Goal: Task Accomplishment & Management: Complete application form

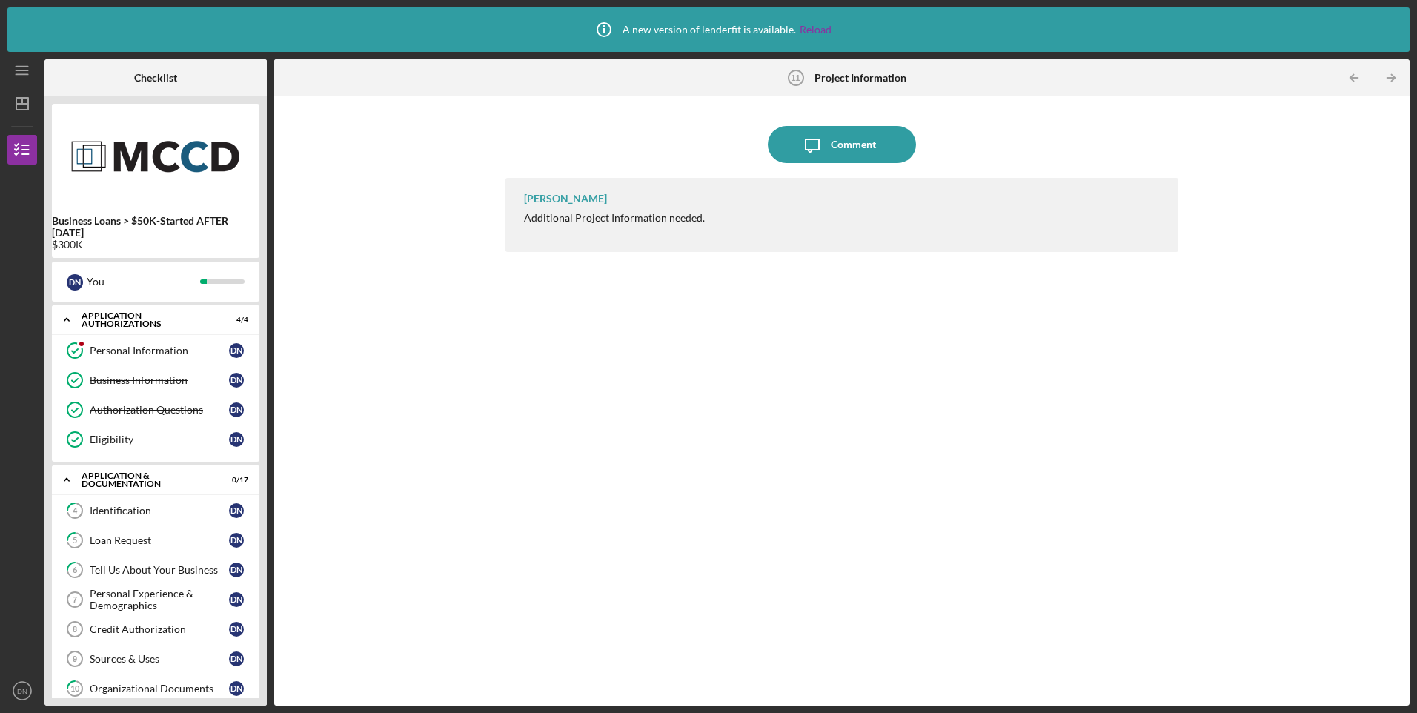
scroll to position [365, 0]
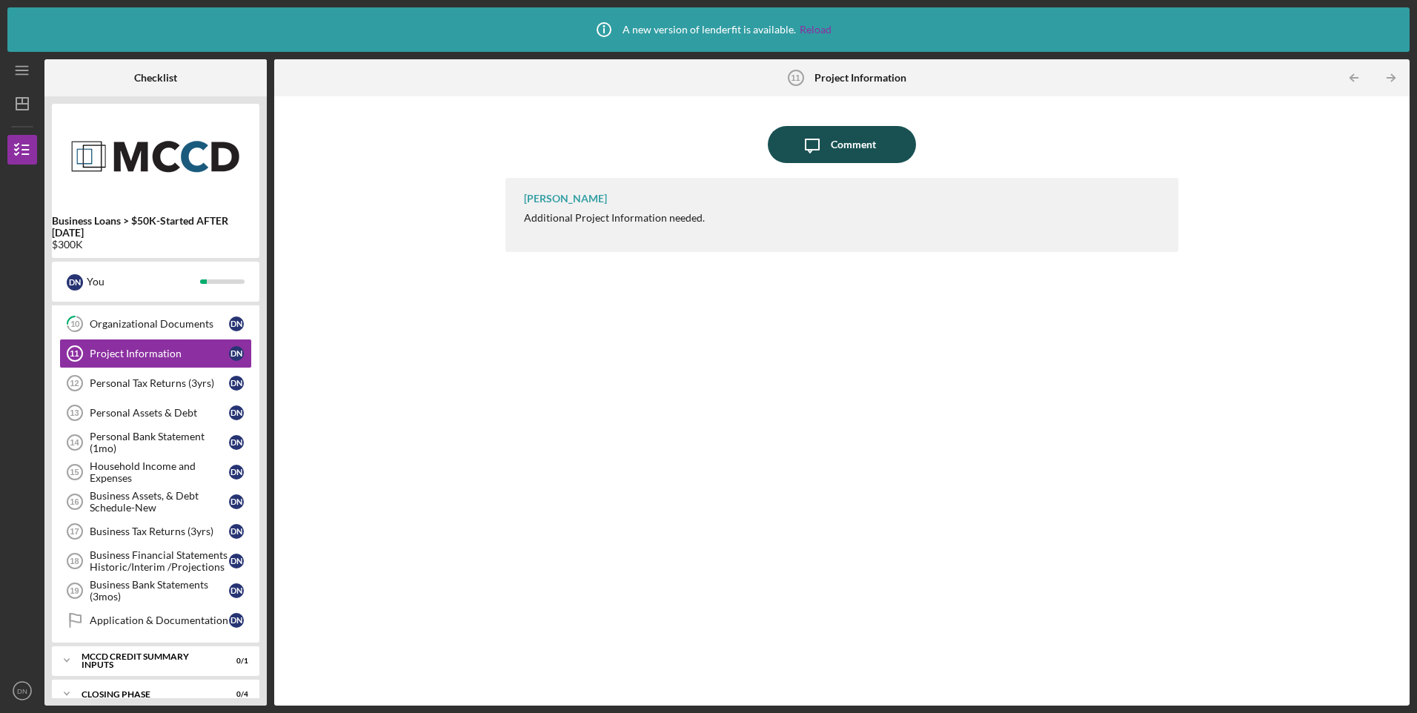
click at [856, 142] on div "Comment" at bounding box center [853, 144] width 45 height 37
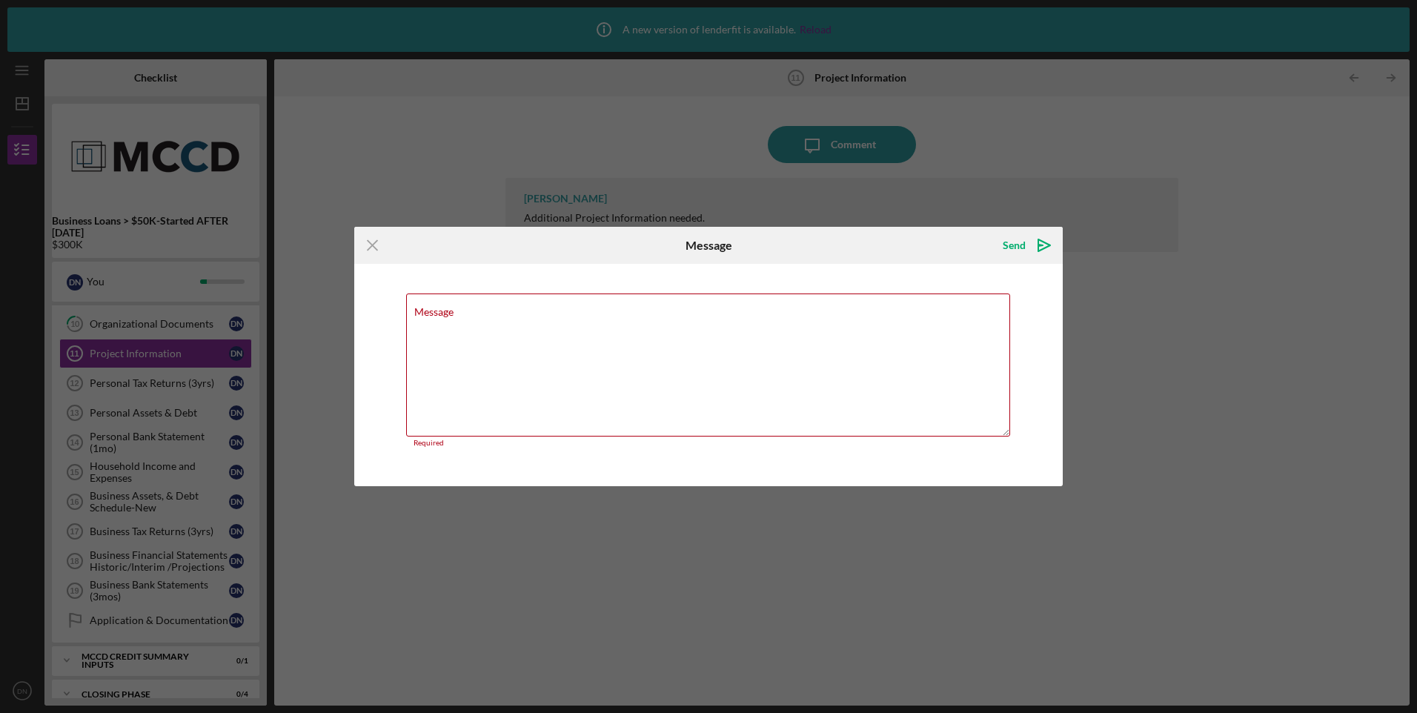
click at [810, 198] on div "Icon/Menu Close Message Send Icon/icon-invite-send Message Required Cancel Send…" at bounding box center [708, 356] width 1417 height 713
click at [370, 243] on line at bounding box center [373, 246] width 10 height 10
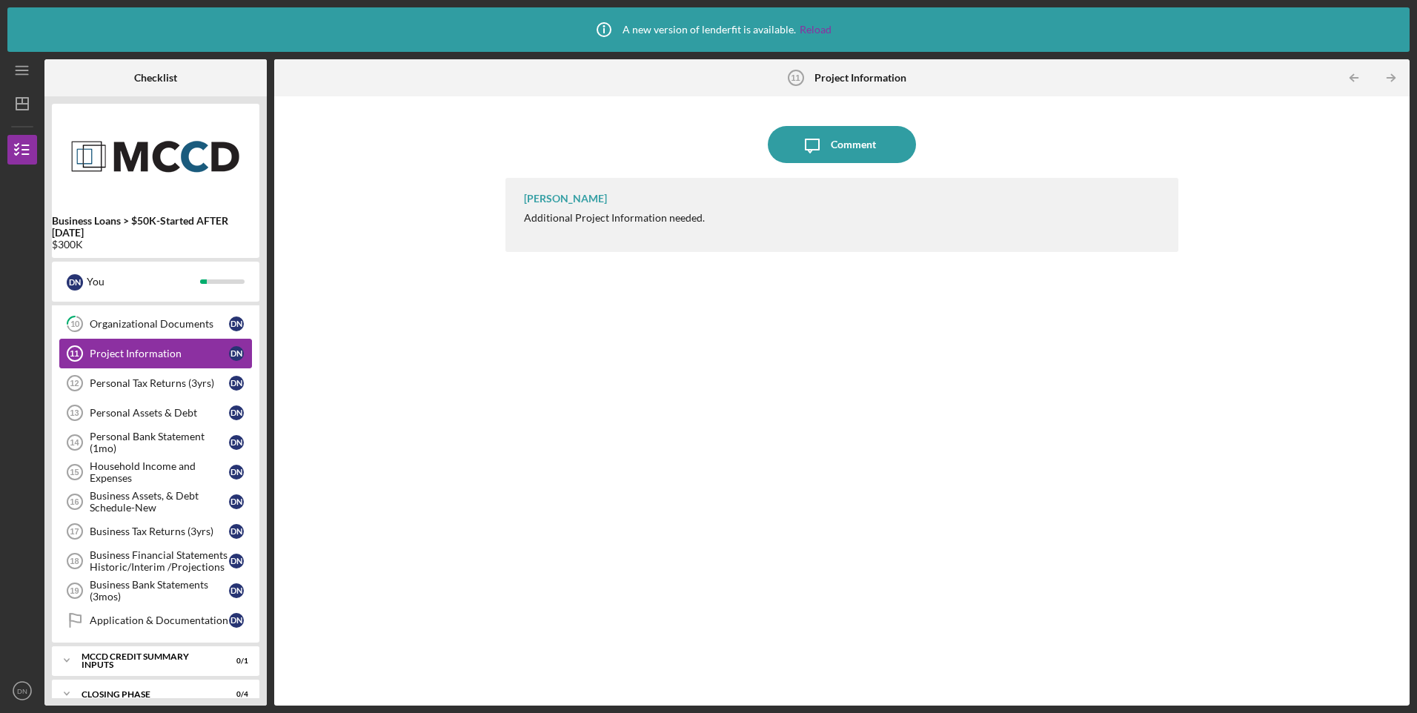
click at [141, 353] on div "Project Information" at bounding box center [159, 353] width 139 height 12
click at [233, 353] on div "D N" at bounding box center [236, 353] width 15 height 15
click at [156, 351] on div "Project Information" at bounding box center [159, 353] width 139 height 12
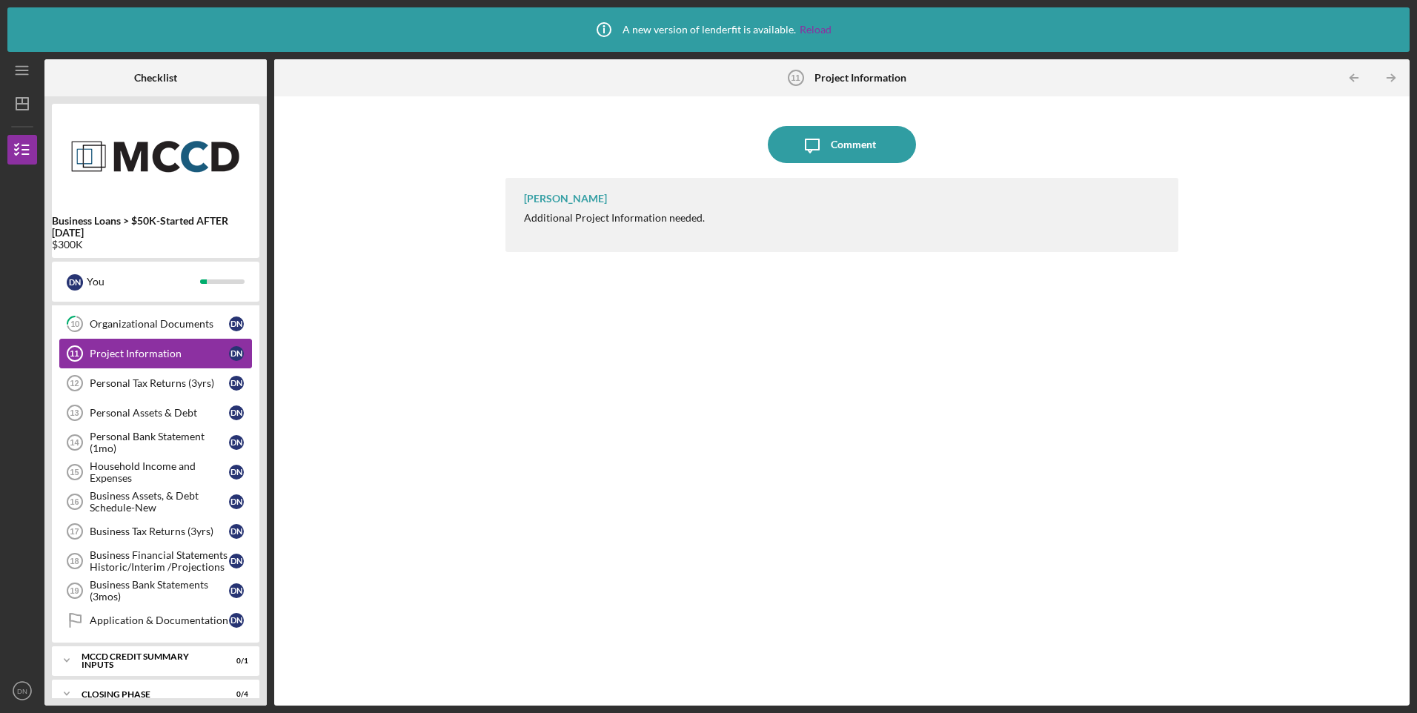
click at [79, 352] on icon "Project Information 11" at bounding box center [74, 353] width 37 height 37
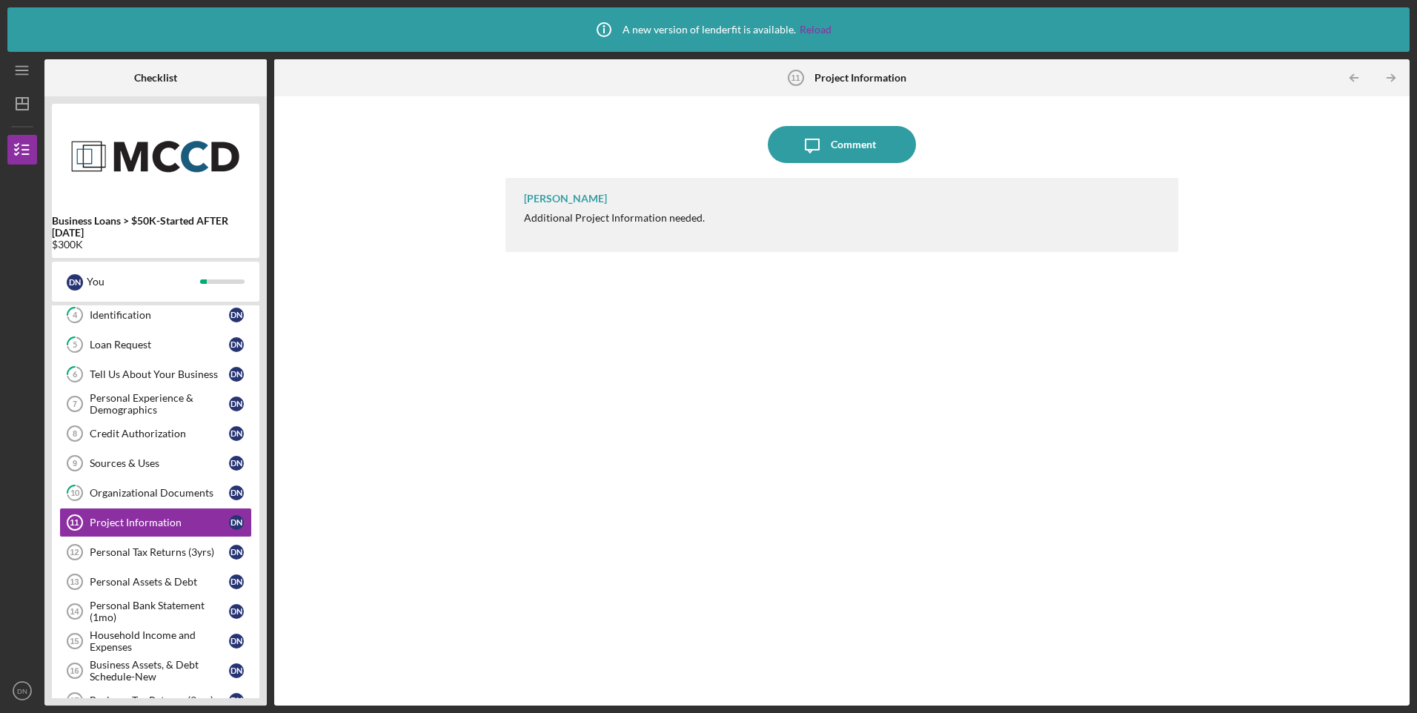
scroll to position [222, 0]
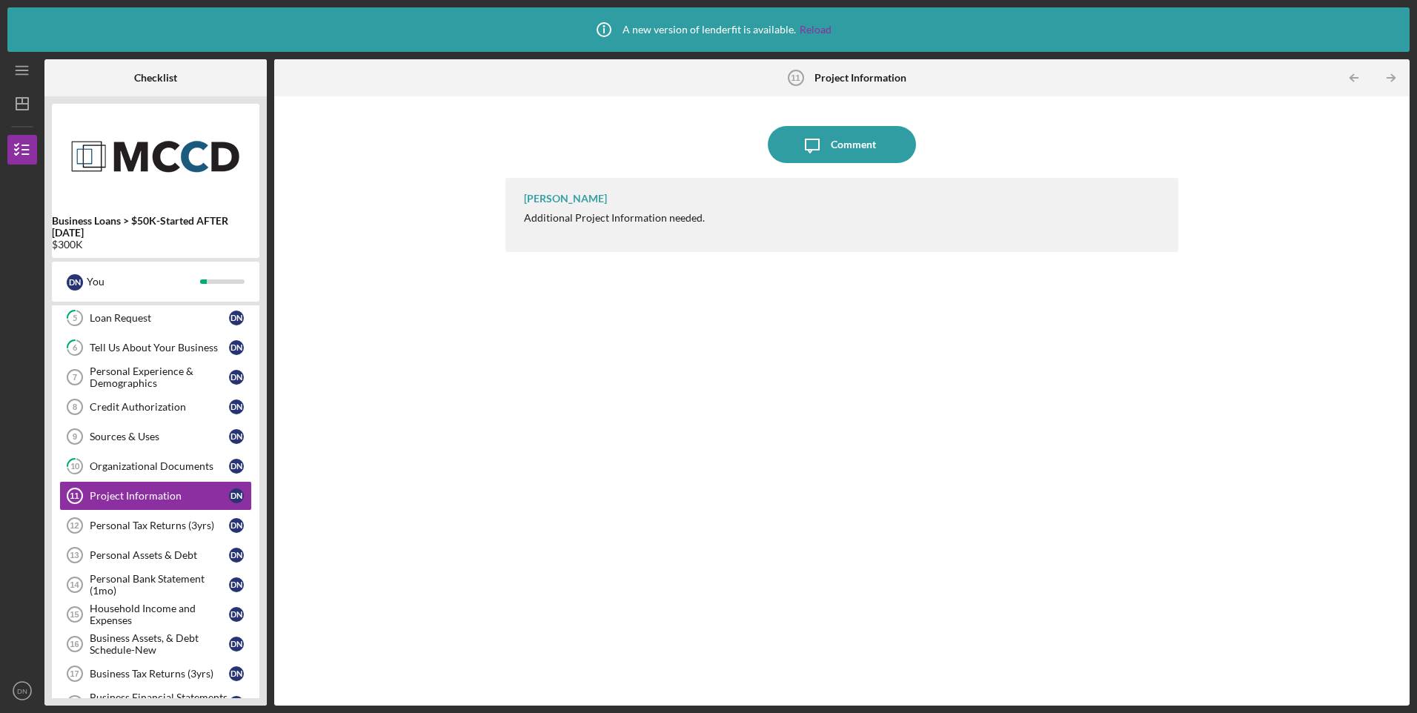
click at [591, 222] on div "Additional Project Information needed." at bounding box center [614, 218] width 181 height 12
click at [107, 497] on div "Project Information" at bounding box center [159, 496] width 139 height 12
click at [16, 70] on icon "Icon/Menu" at bounding box center [22, 70] width 33 height 33
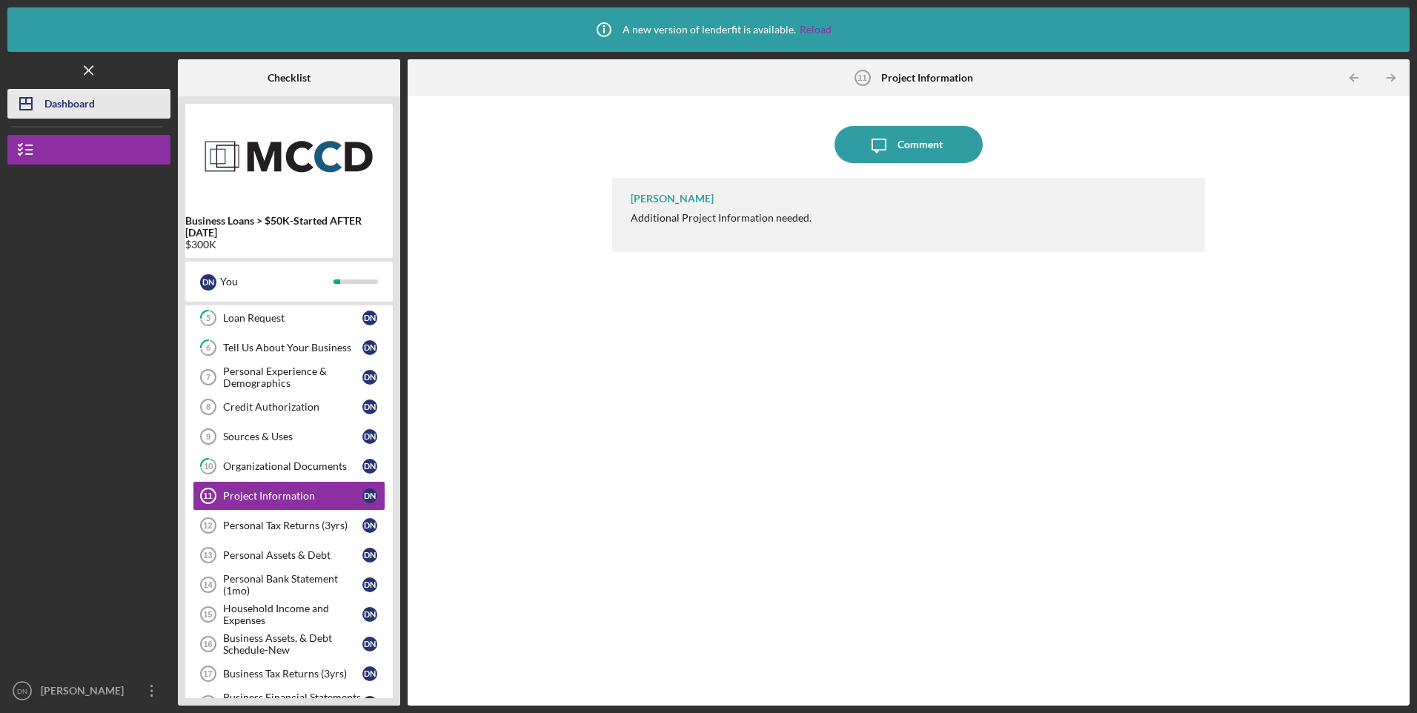
click at [27, 101] on icon "Icon/Dashboard" at bounding box center [25, 103] width 37 height 37
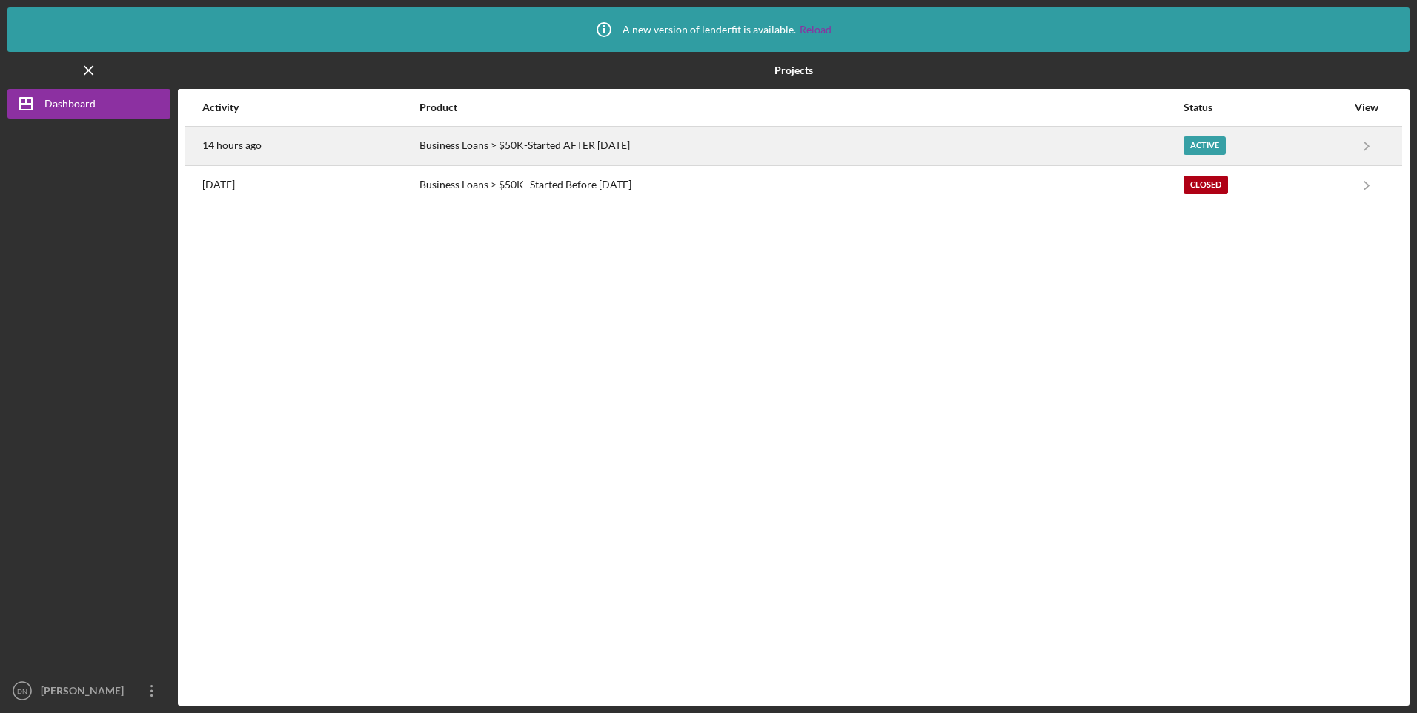
click at [1217, 144] on div "Active" at bounding box center [1204, 145] width 42 height 19
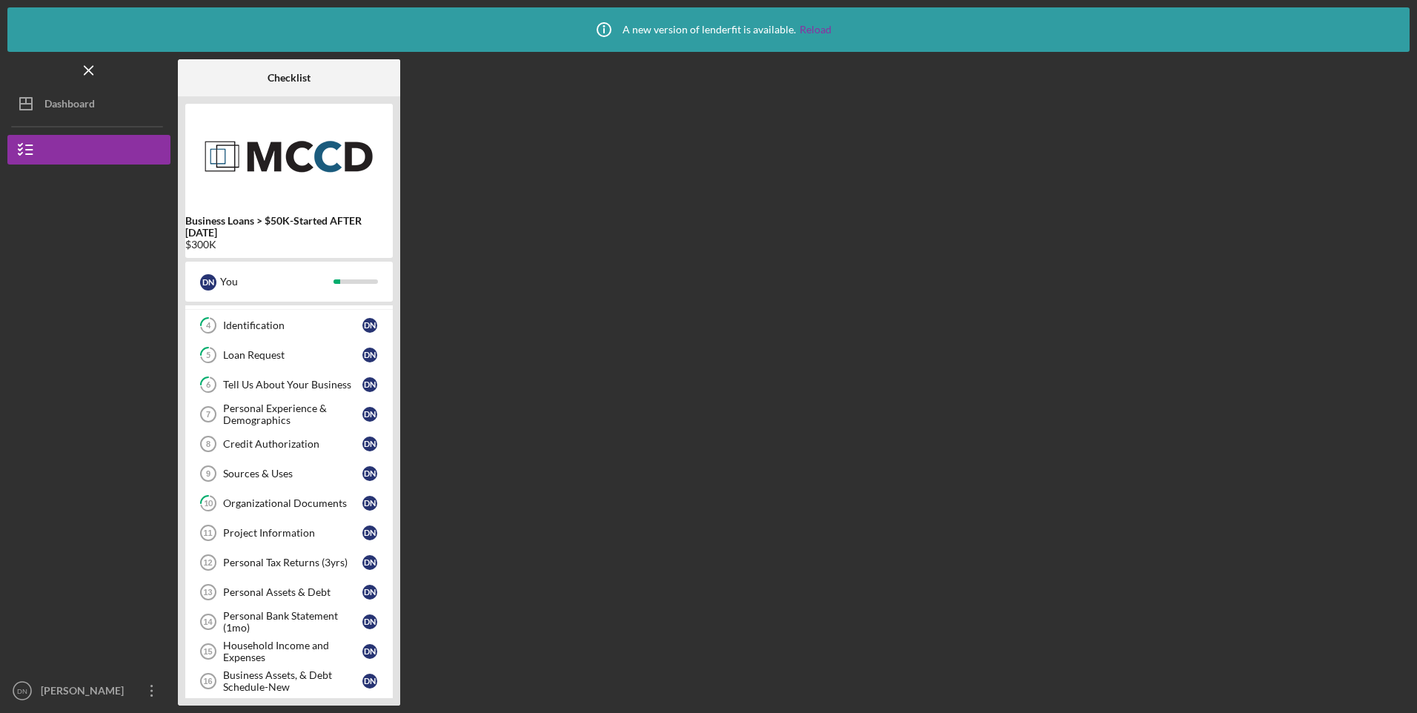
scroll to position [74, 0]
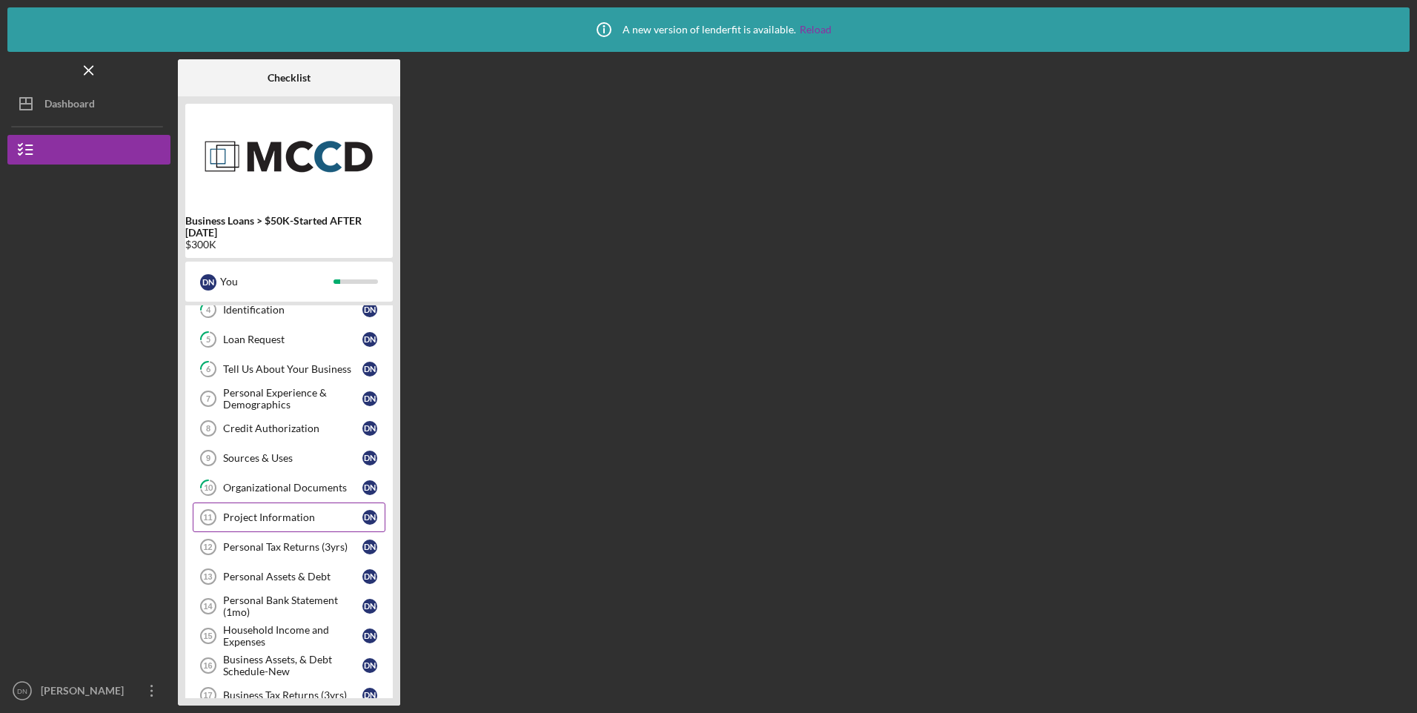
click at [293, 508] on link "Project Information 11 Project Information D N" at bounding box center [289, 517] width 193 height 30
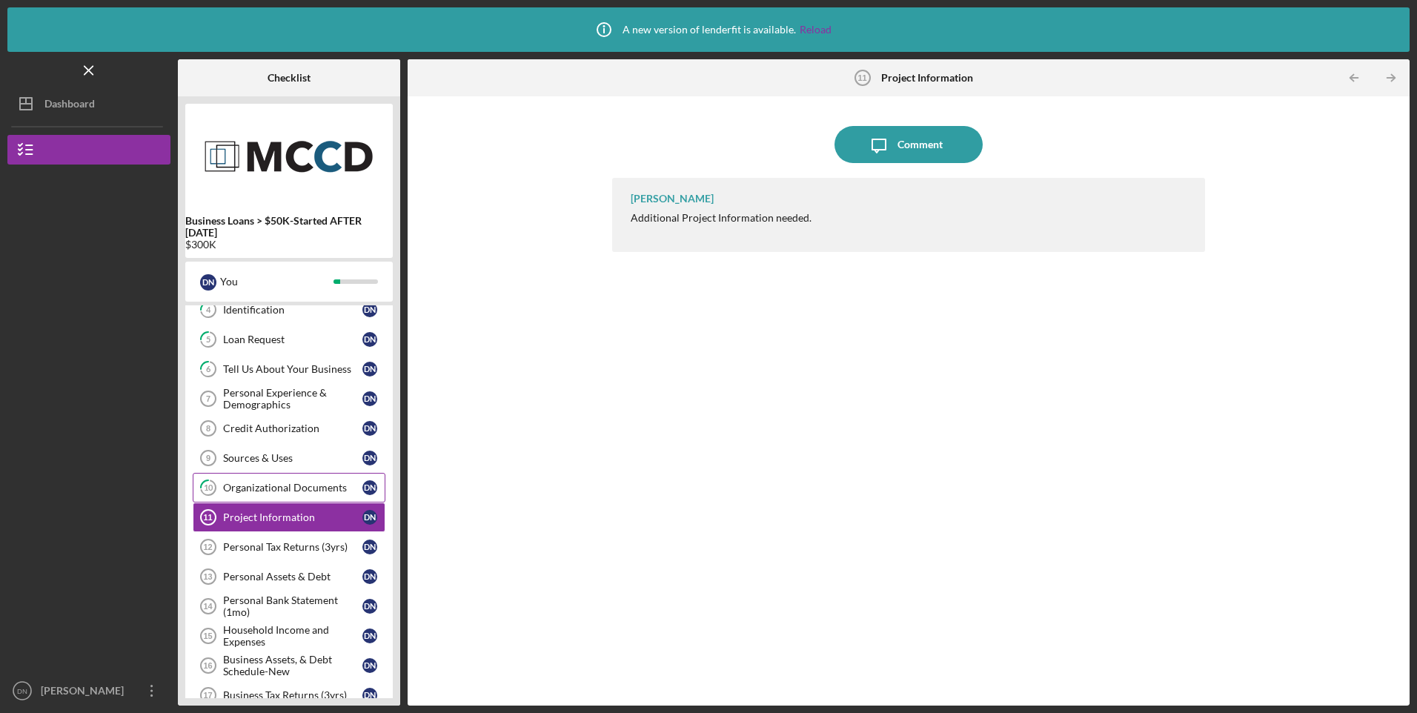
click at [271, 483] on div "Organizational Documents" at bounding box center [292, 488] width 139 height 12
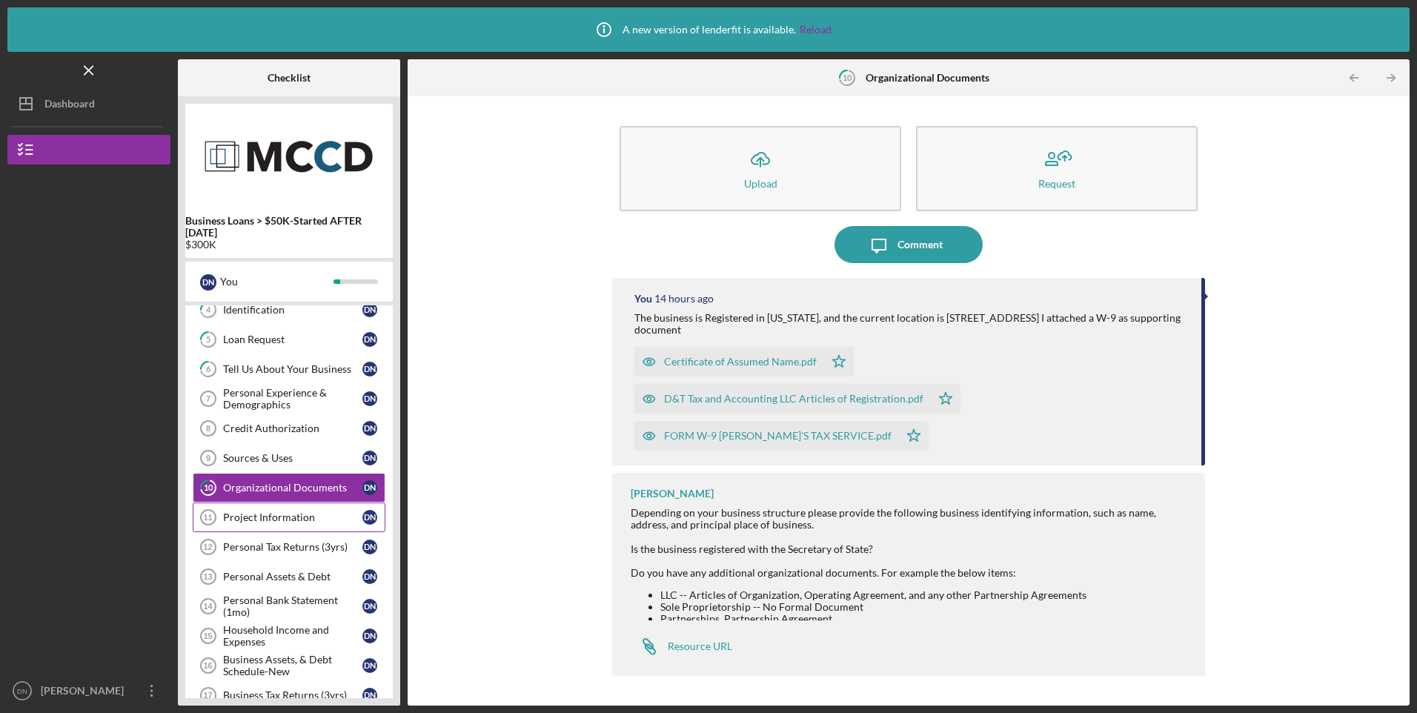
click at [282, 517] on div "Project Information" at bounding box center [292, 517] width 139 height 12
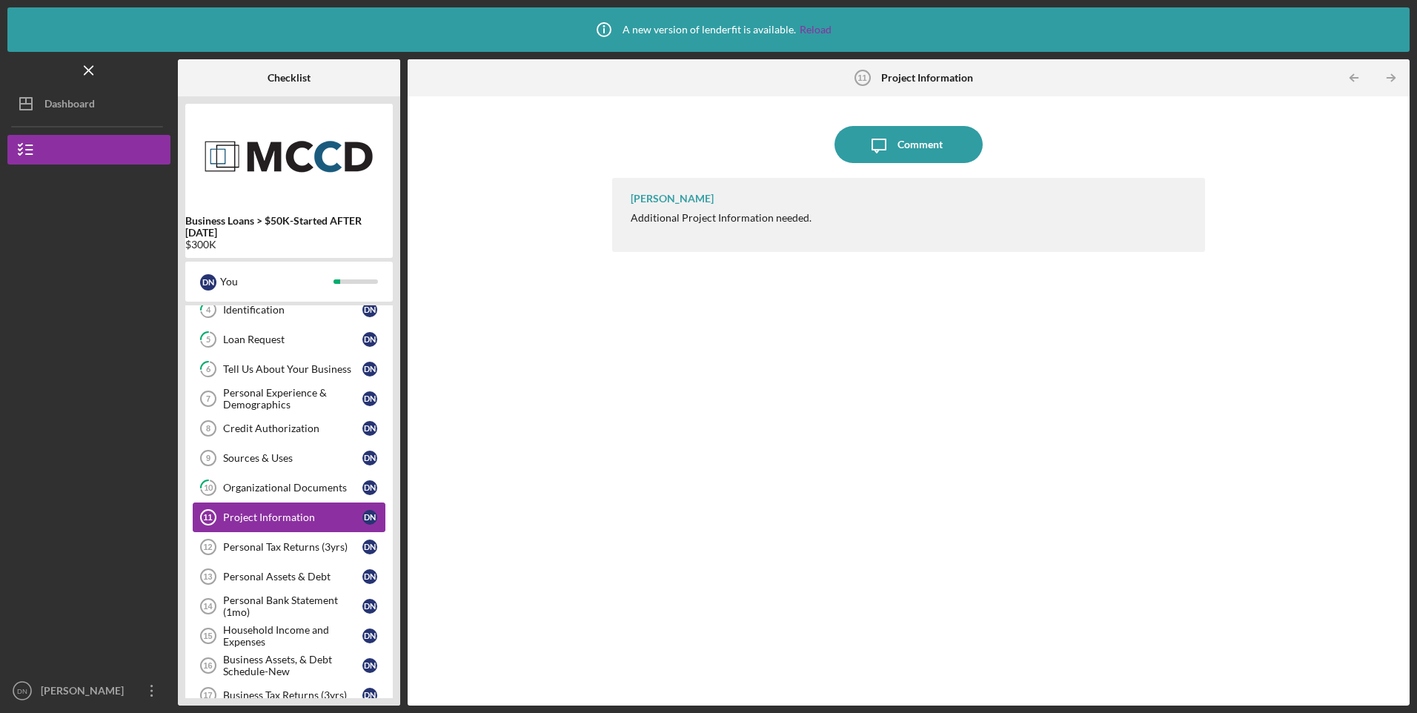
click at [277, 519] on div "Project Information" at bounding box center [292, 517] width 139 height 12
click at [262, 514] on div "Project Information" at bounding box center [292, 517] width 139 height 12
click at [54, 100] on div "Dashboard" at bounding box center [69, 105] width 50 height 33
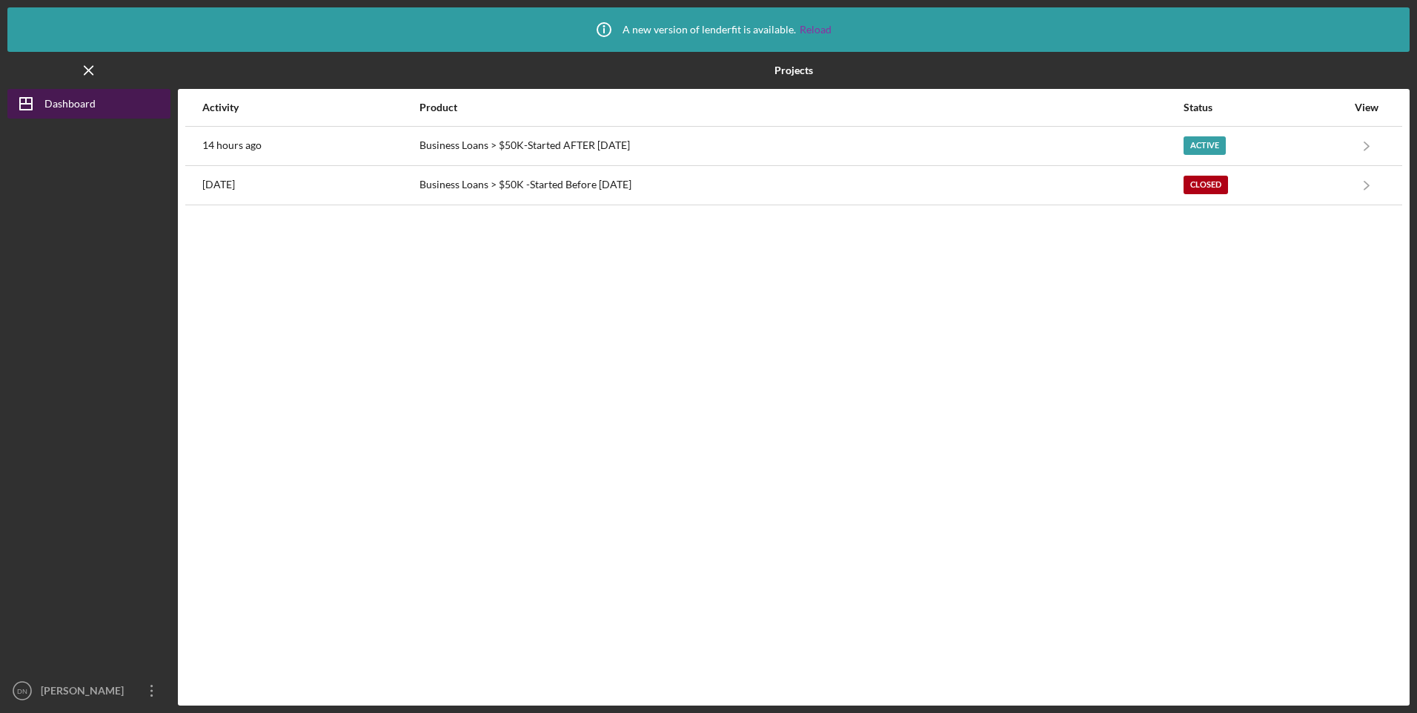
click at [54, 100] on div "Dashboard" at bounding box center [69, 105] width 51 height 33
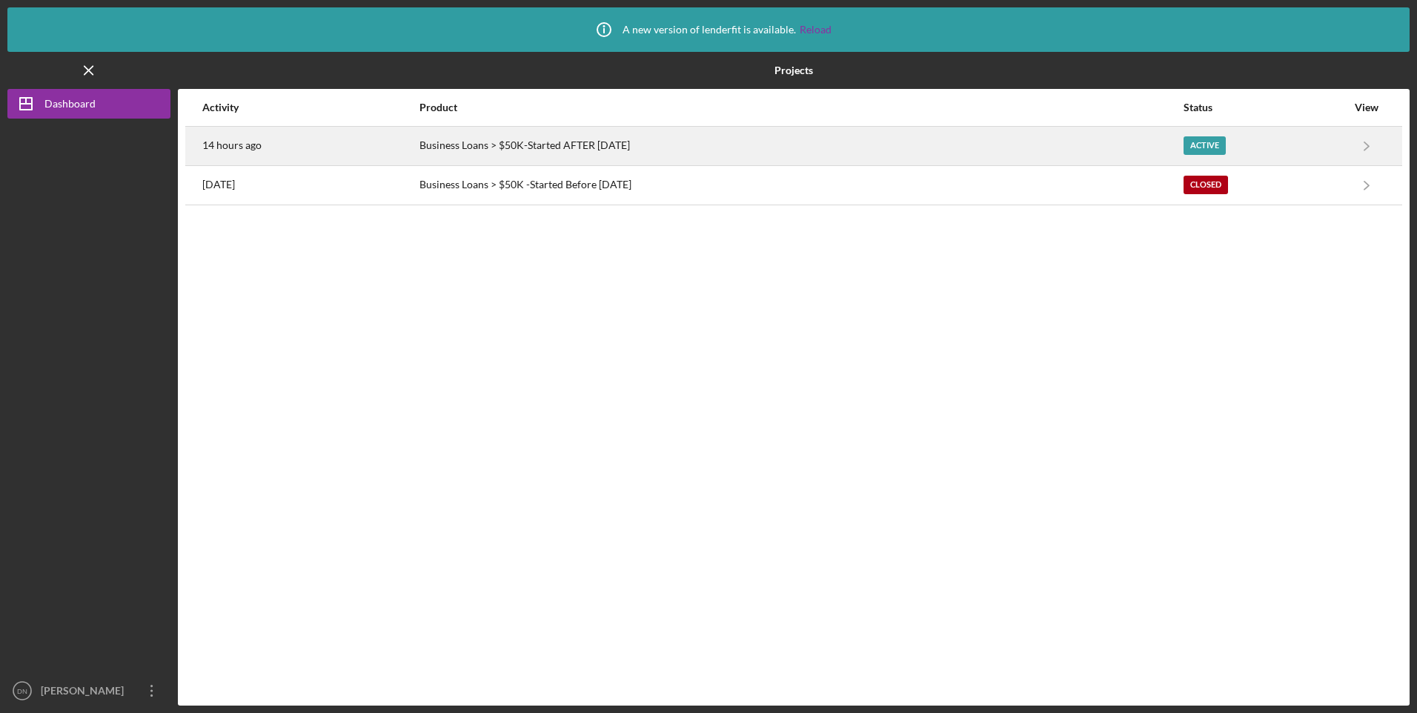
click at [505, 146] on div "Business Loans > $50K-Started AFTER [DATE]" at bounding box center [800, 145] width 762 height 37
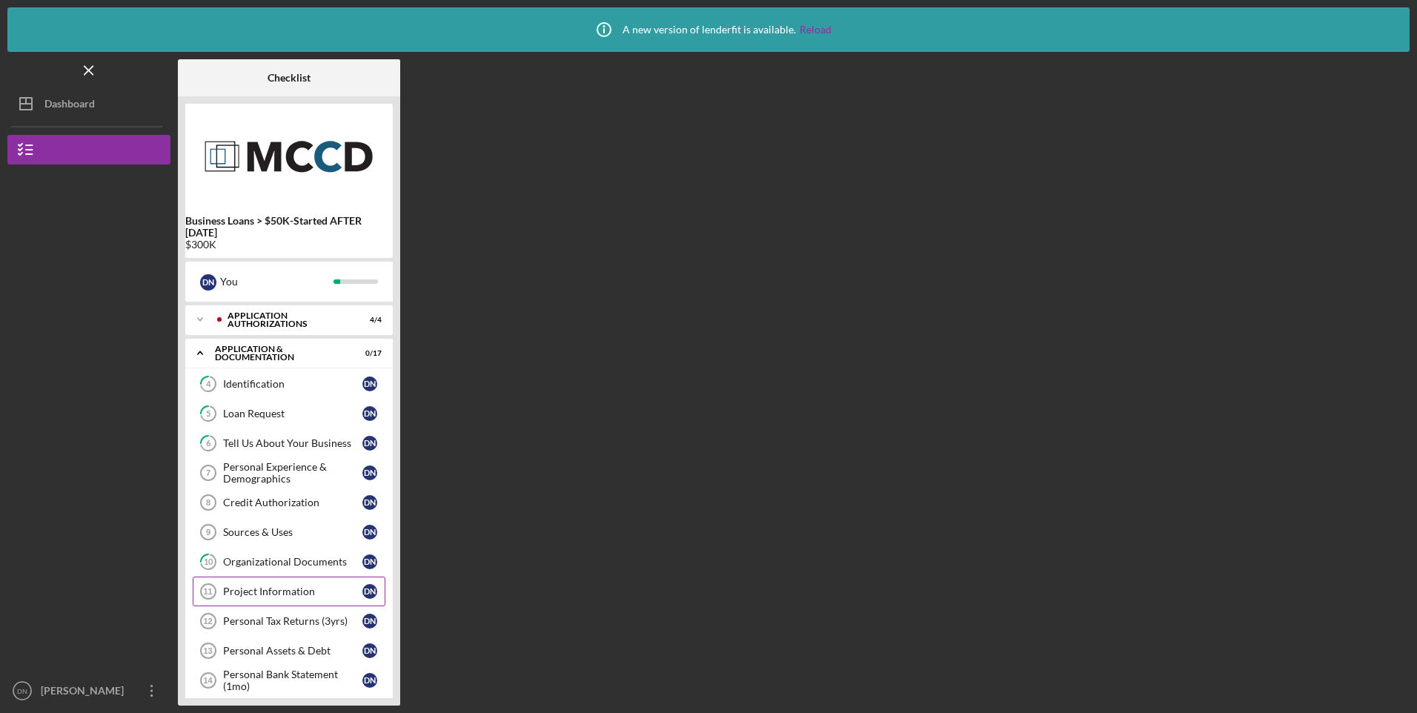
click at [327, 593] on div "Project Information" at bounding box center [292, 591] width 139 height 12
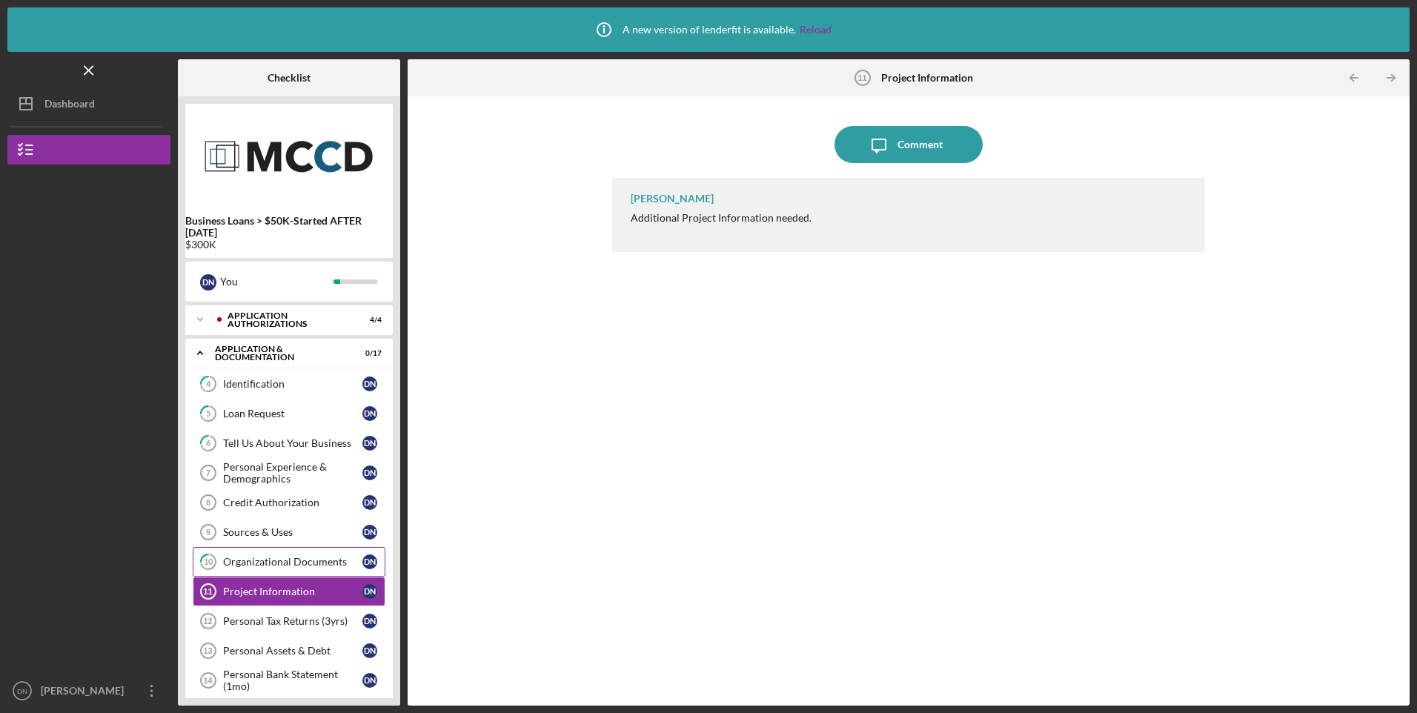
click at [304, 564] on div "Organizational Documents" at bounding box center [292, 562] width 139 height 12
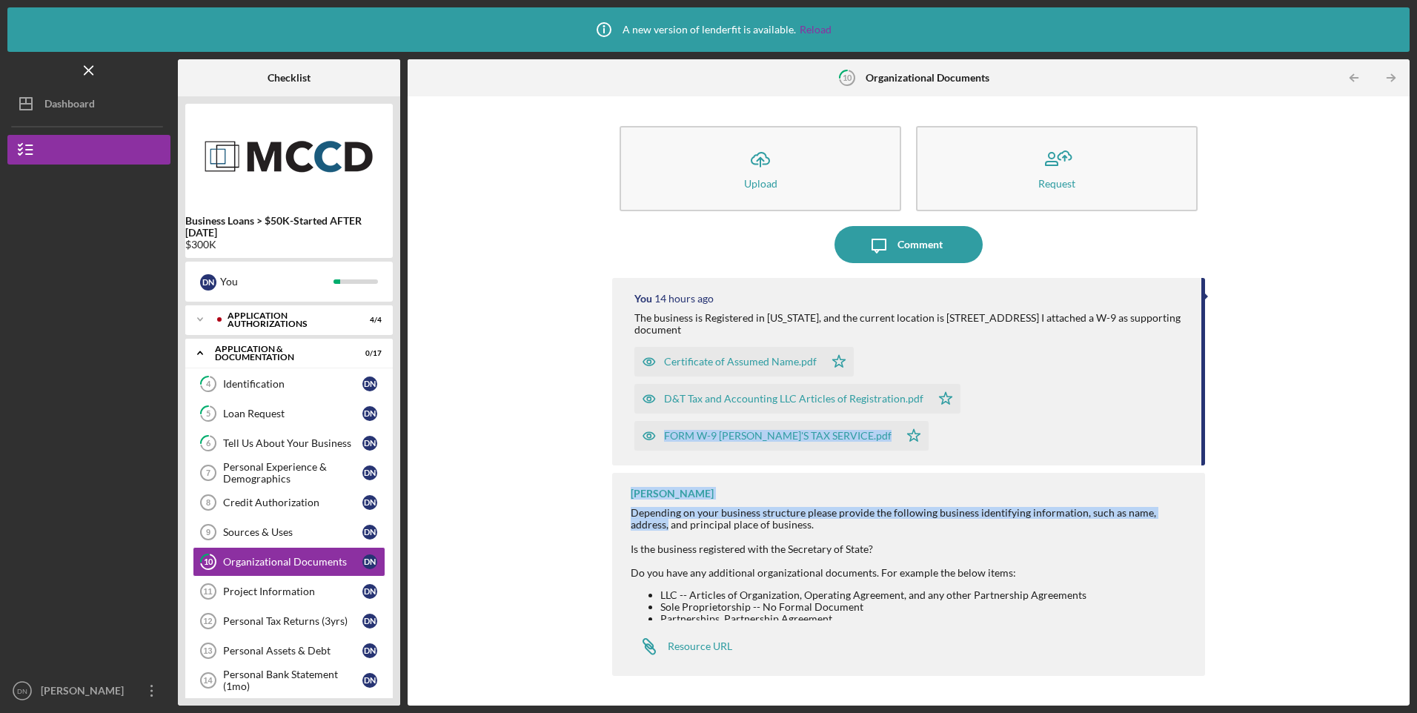
drag, startPoint x: 1197, startPoint y: 447, endPoint x: 1196, endPoint y: 477, distance: 30.4
click at [1196, 477] on div "You 14 hours ago The business is Registered in [US_STATE], and the current loca…" at bounding box center [908, 480] width 592 height 405
click at [877, 476] on div "[PERSON_NAME] Depending on your business structure please provide the following…" at bounding box center [908, 574] width 592 height 203
click at [329, 558] on div "Organizational Documents" at bounding box center [292, 562] width 139 height 12
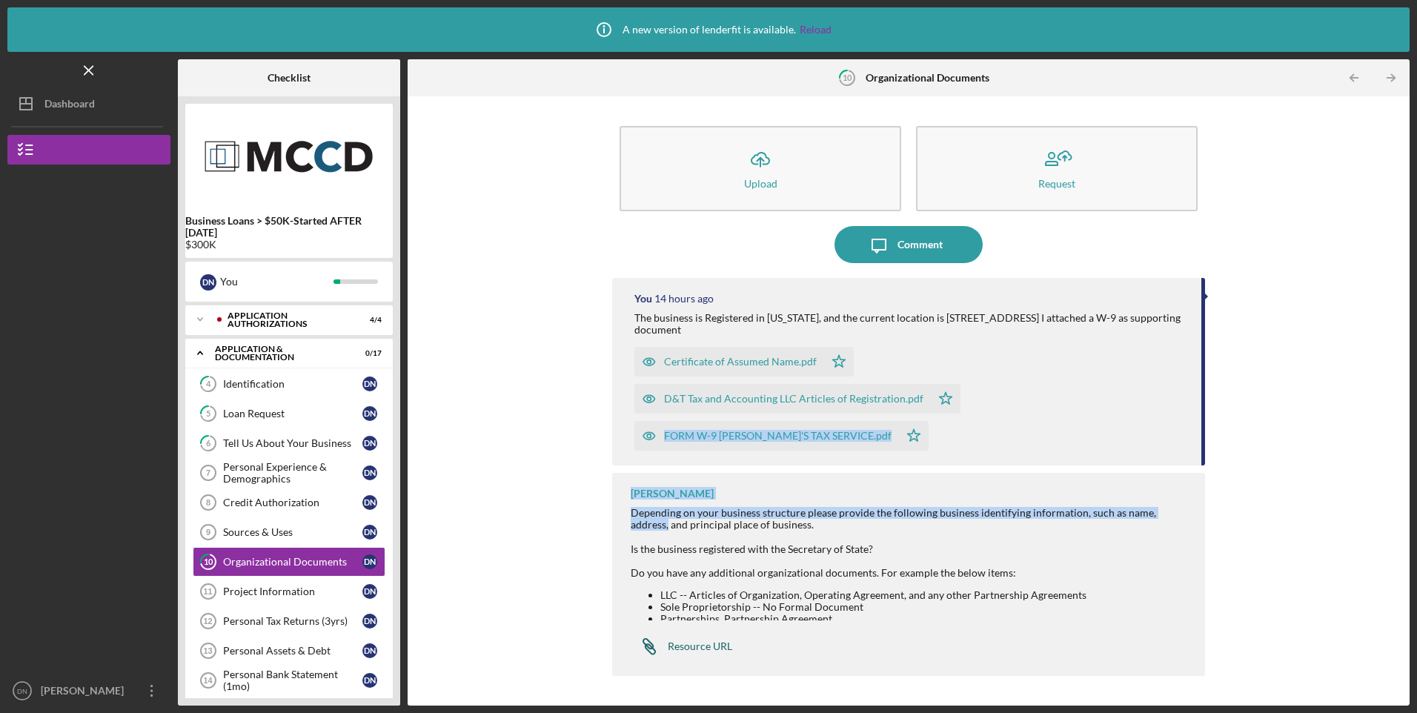
click at [662, 648] on icon "Icon/Link" at bounding box center [649, 646] width 37 height 37
click at [276, 565] on div "Organizational Documents" at bounding box center [292, 562] width 139 height 12
click at [81, 102] on div "Dashboard" at bounding box center [69, 105] width 50 height 33
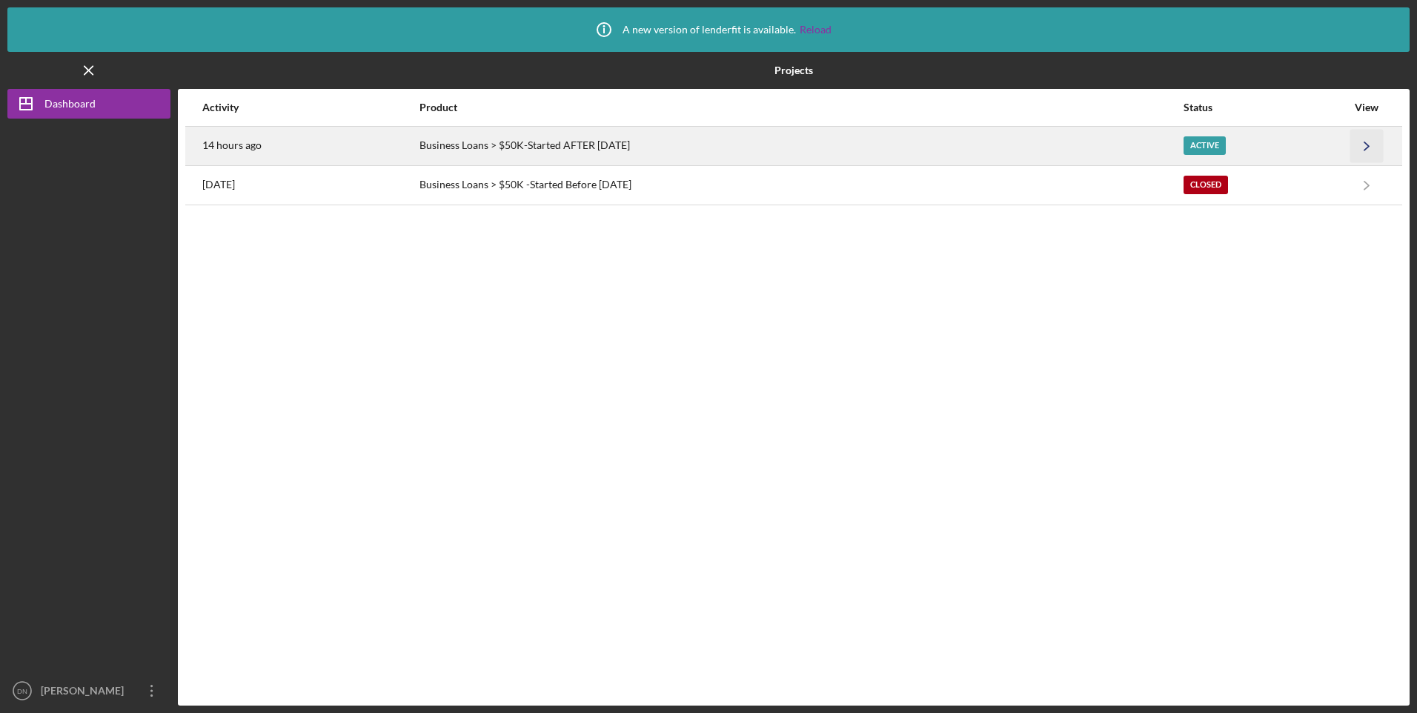
click at [1366, 143] on icon "Icon/Navigate" at bounding box center [1366, 145] width 33 height 33
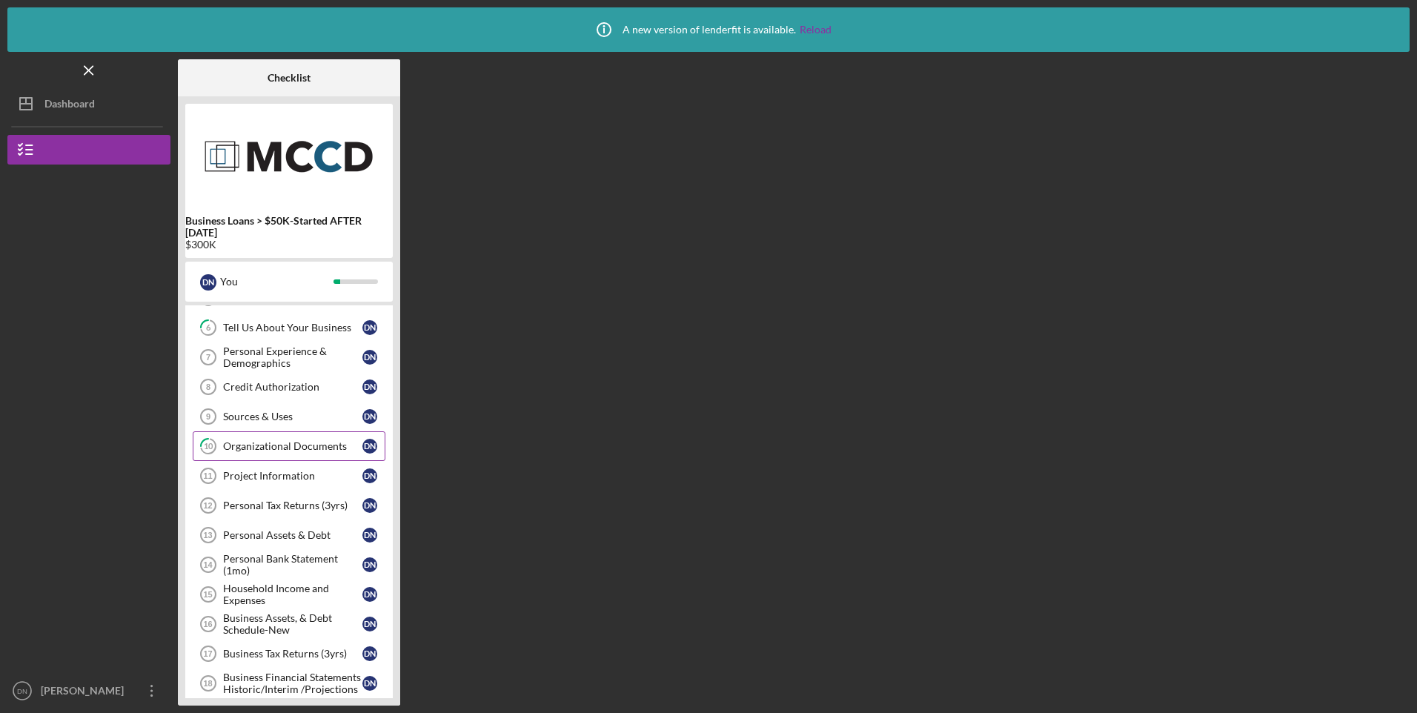
scroll to position [142, 0]
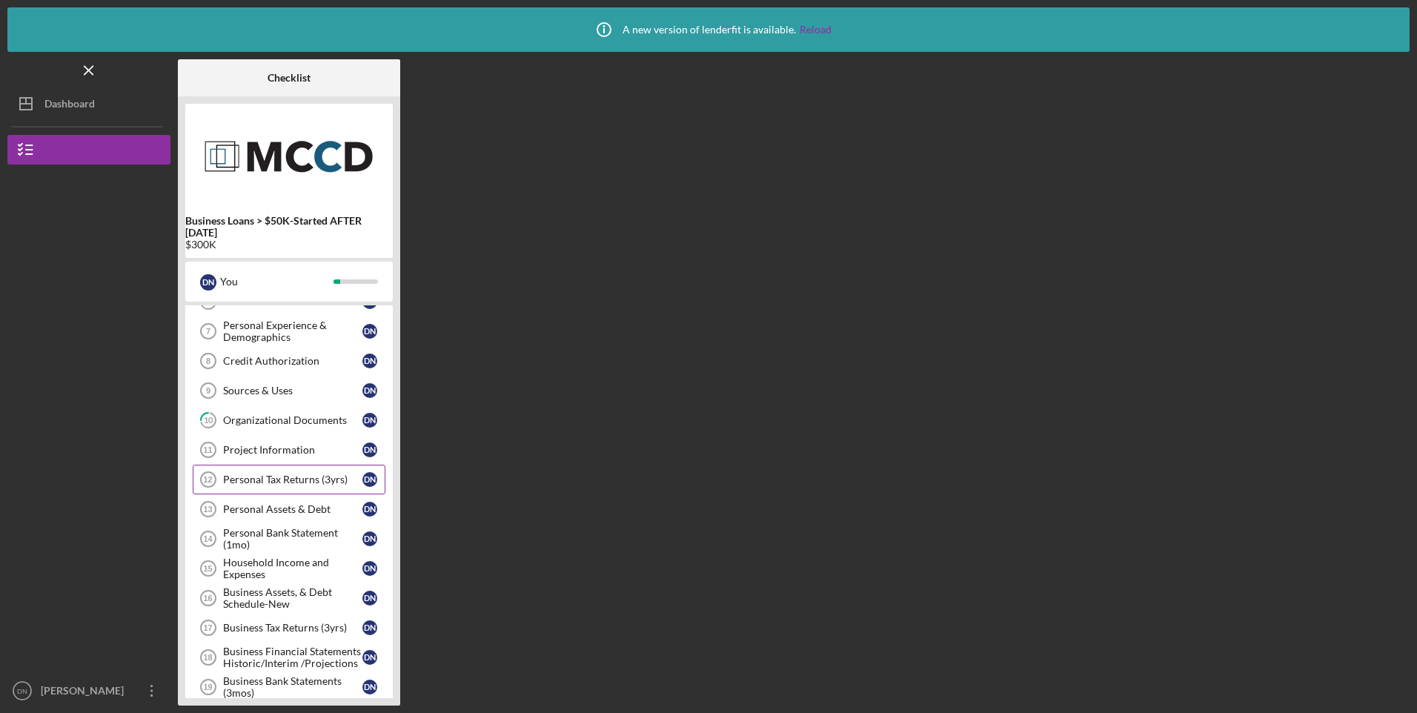
click at [237, 481] on div "Personal Tax Returns (3yrs)" at bounding box center [292, 479] width 139 height 12
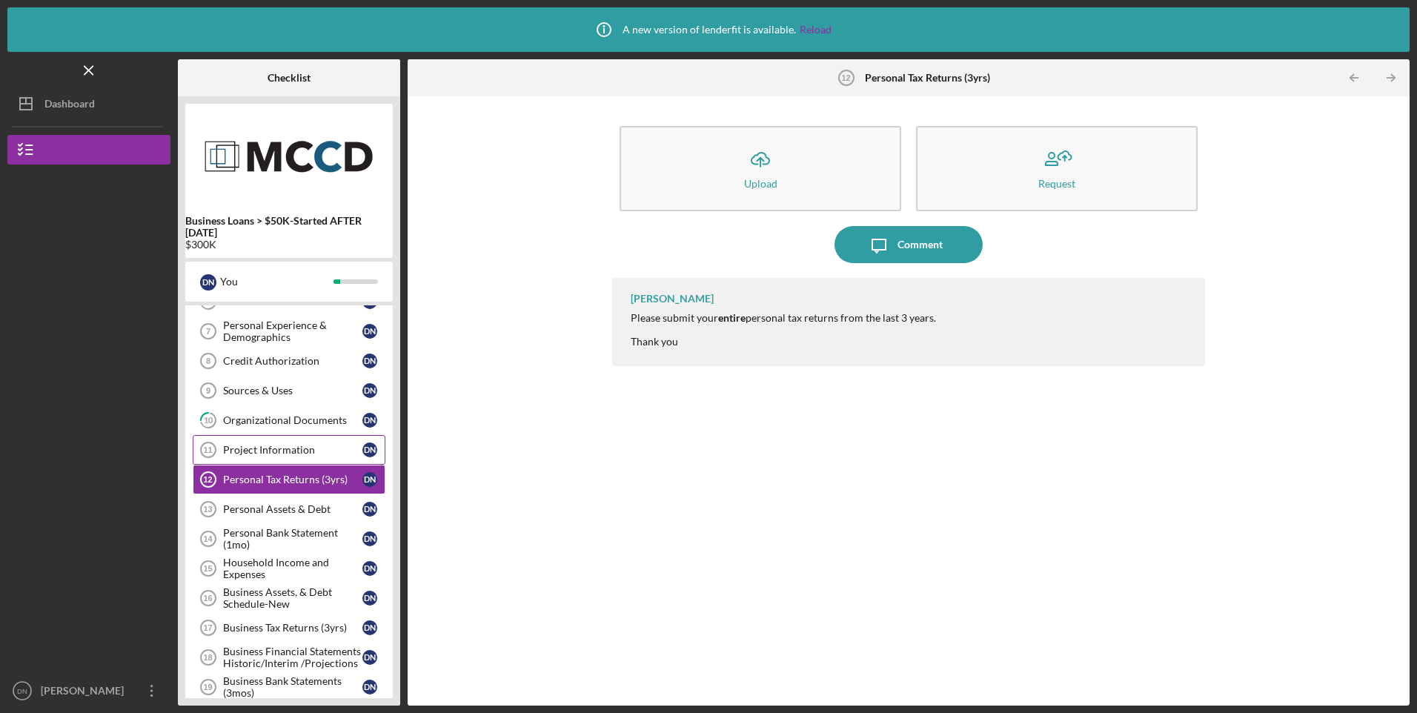
click at [293, 451] on div "Project Information" at bounding box center [292, 450] width 139 height 12
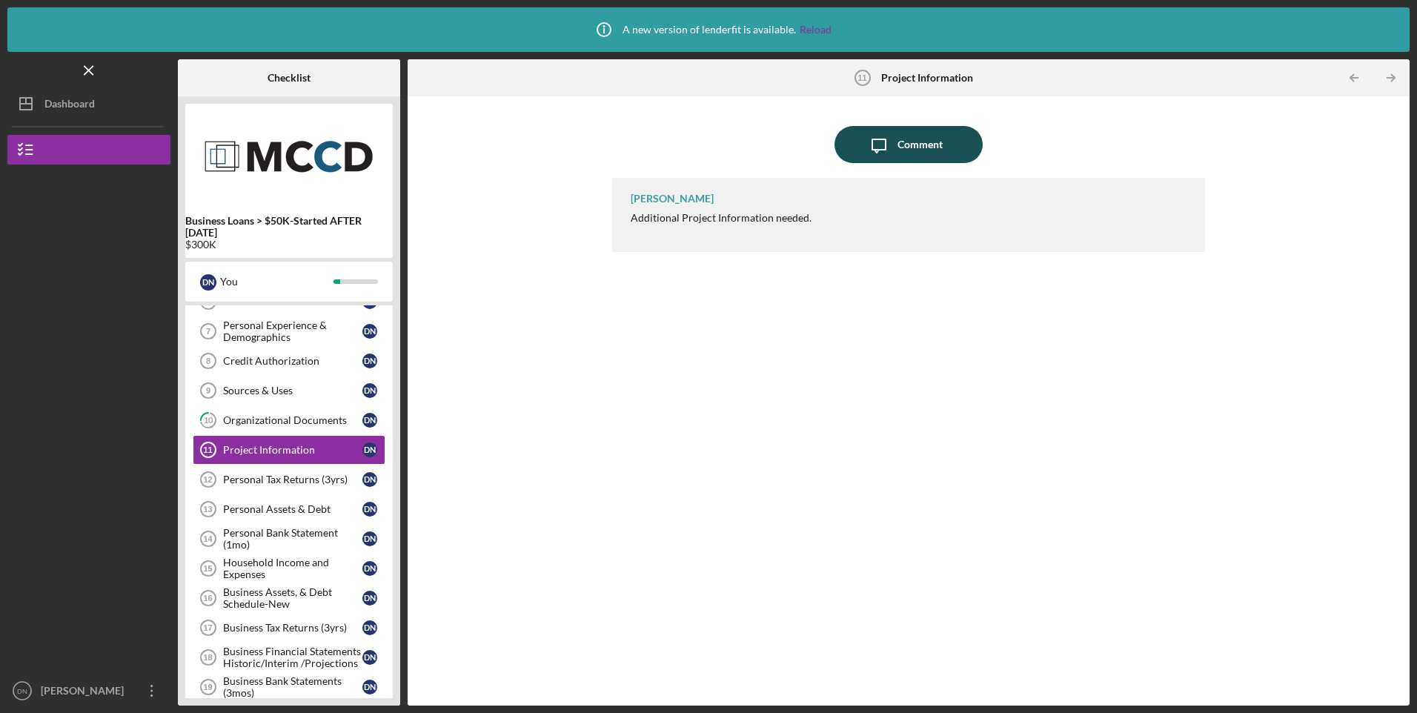
click at [909, 143] on div "Comment" at bounding box center [919, 144] width 45 height 37
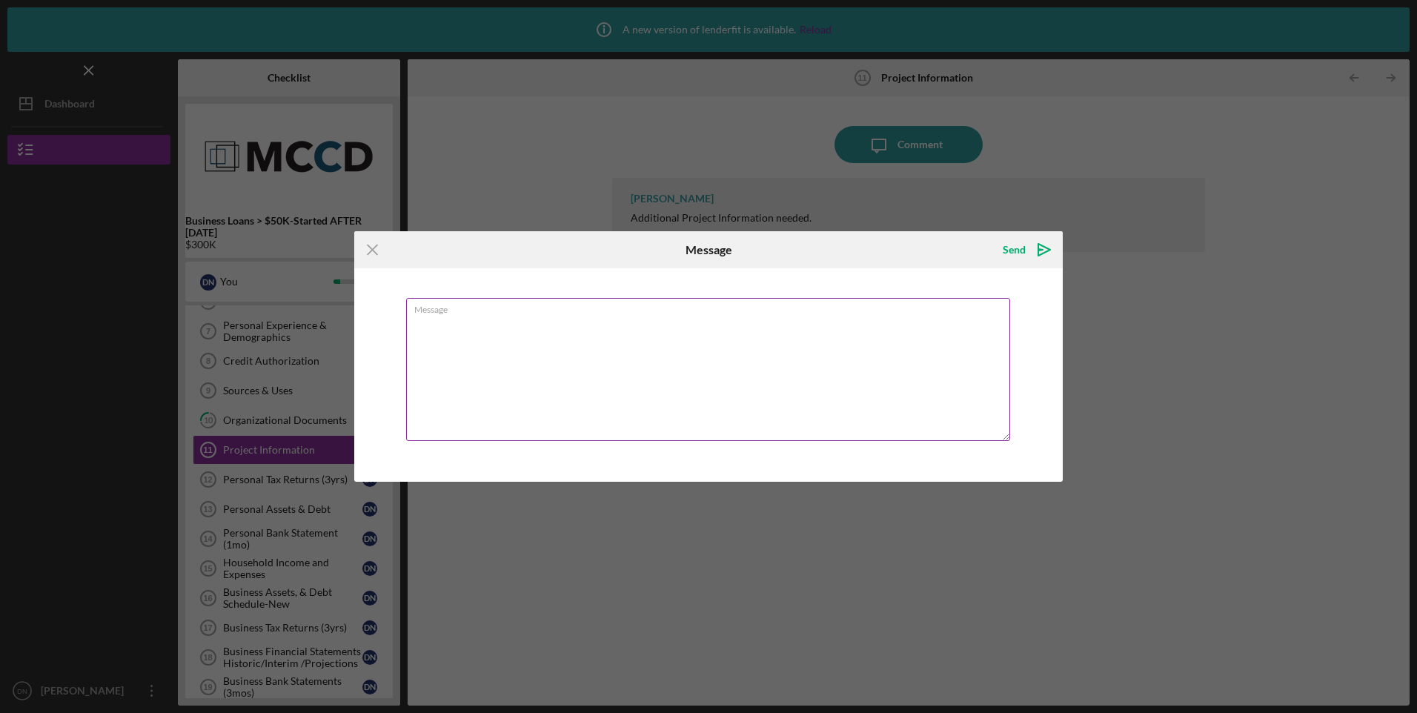
click at [511, 317] on textarea "Message" at bounding box center [708, 369] width 604 height 143
click at [371, 250] on icon "Icon/Menu Close" at bounding box center [372, 249] width 37 height 37
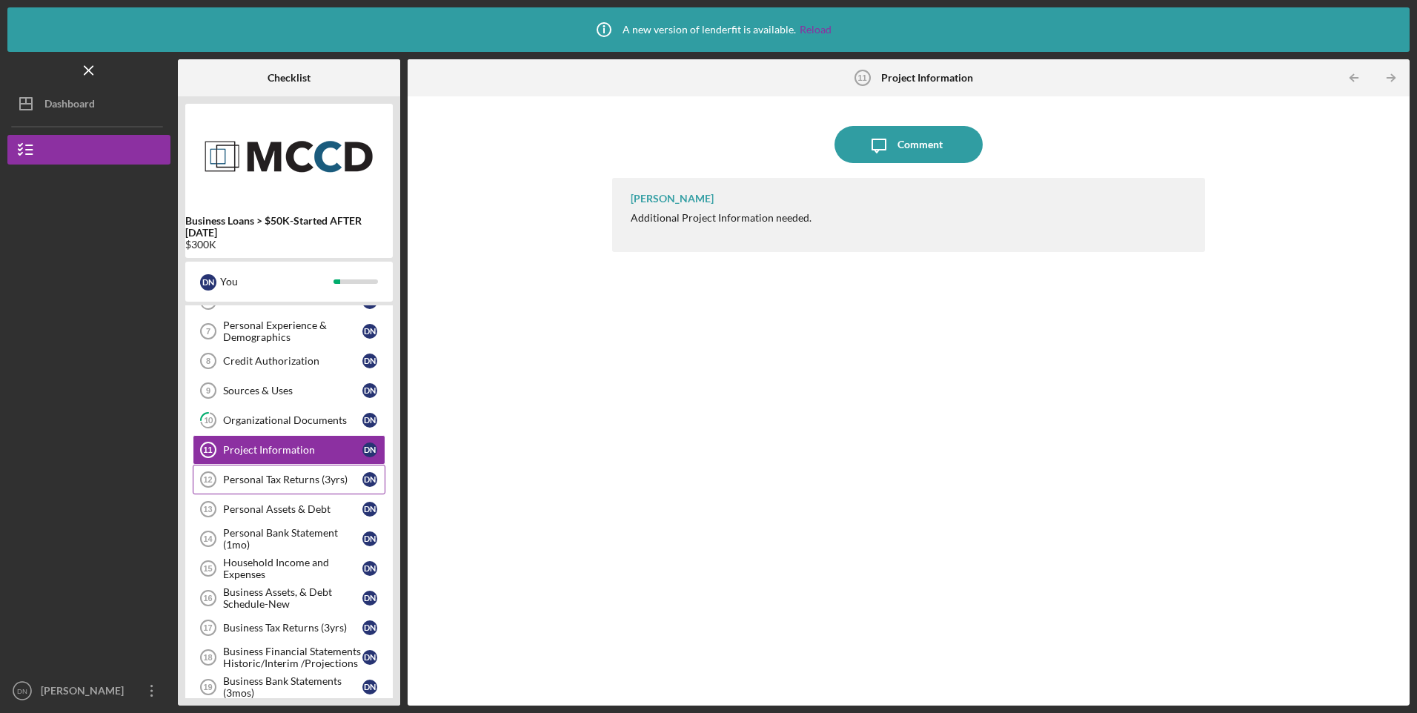
click at [306, 482] on div "Personal Tax Returns (3yrs)" at bounding box center [292, 479] width 139 height 12
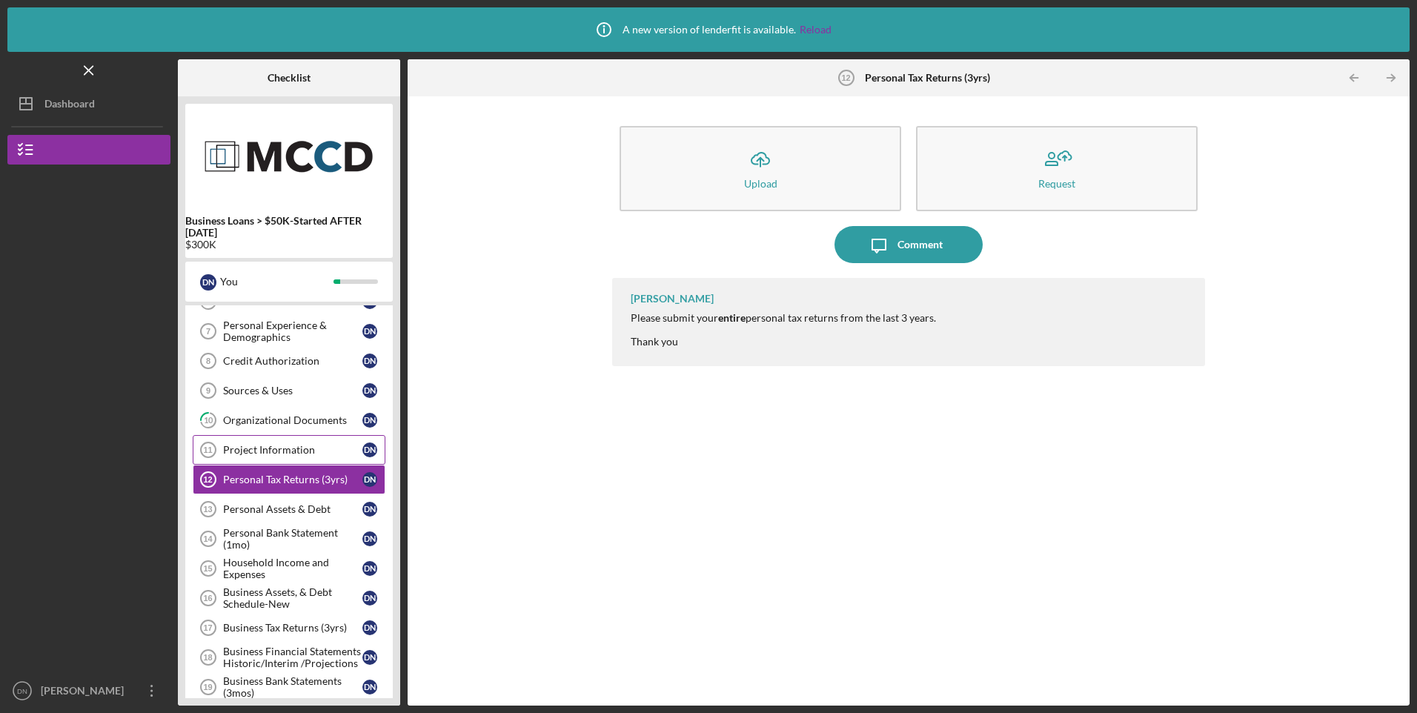
click at [299, 449] on div "Project Information" at bounding box center [292, 450] width 139 height 12
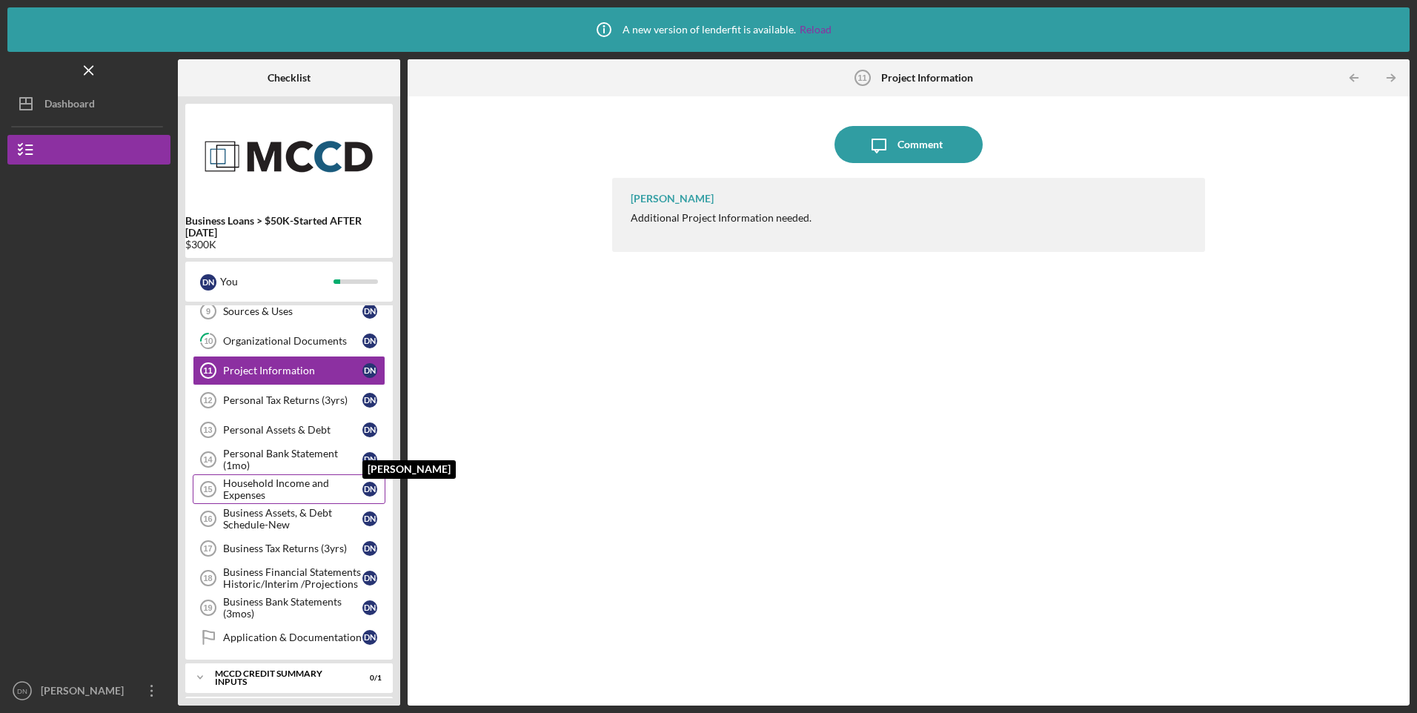
scroll to position [290, 0]
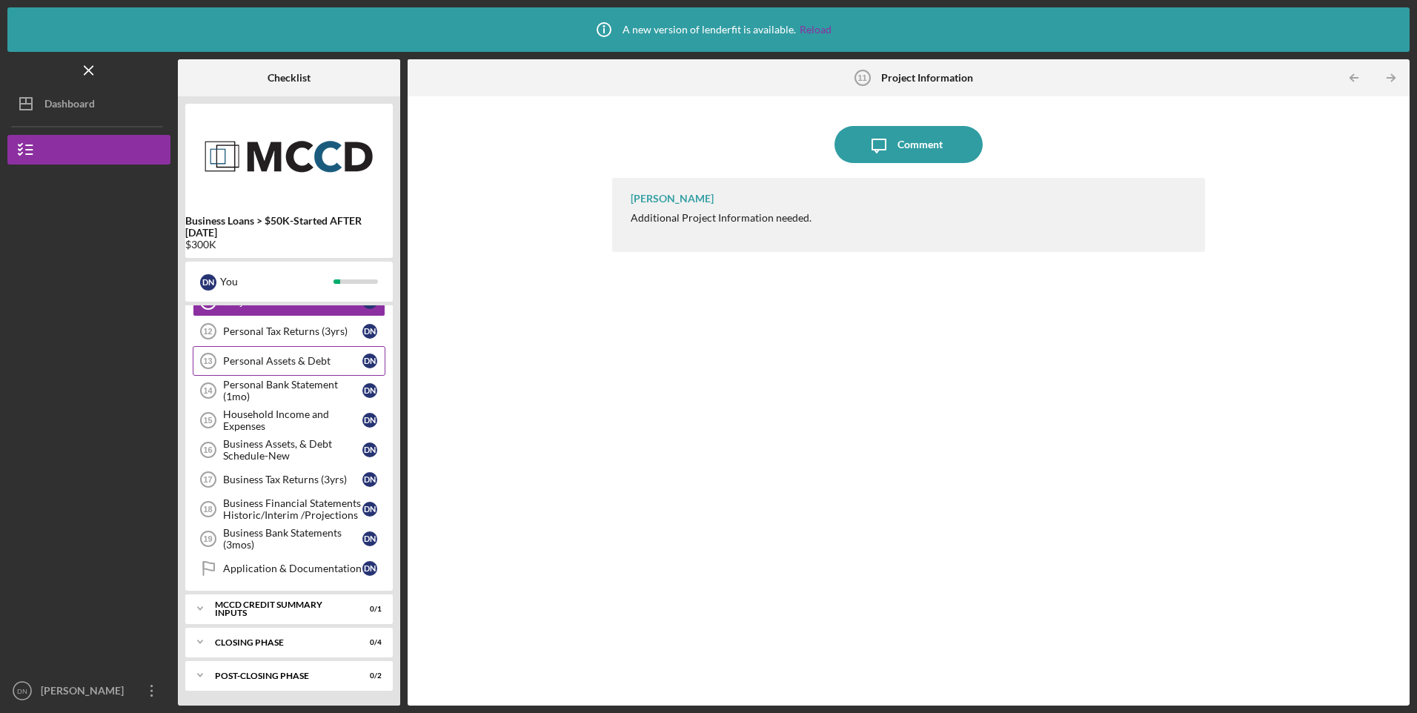
click at [304, 361] on div "Personal Assets & Debt" at bounding box center [292, 361] width 139 height 12
